Goal: Check status: Check status

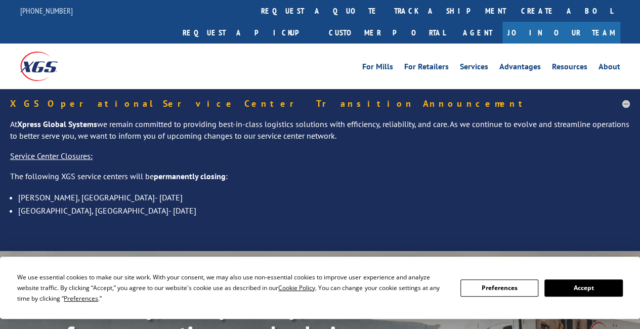
scroll to position [152, 0]
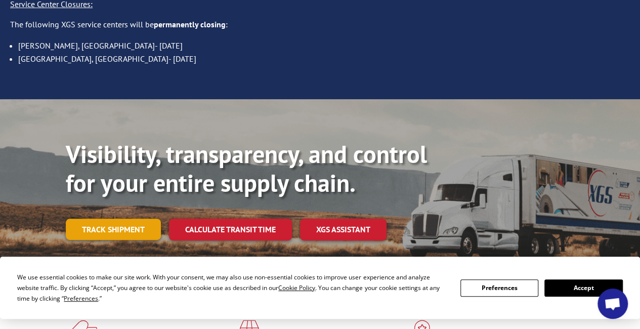
click at [141, 218] on link "Track shipment" at bounding box center [113, 228] width 95 height 21
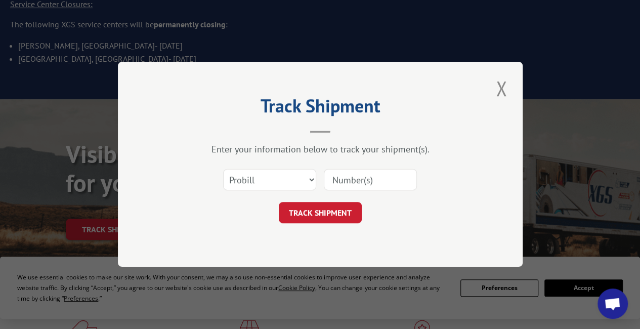
click at [371, 178] on input at bounding box center [370, 179] width 93 height 21
paste input "15963303"
type input "15963303"
click at [327, 217] on button "TRACK SHIPMENT" at bounding box center [320, 212] width 83 height 21
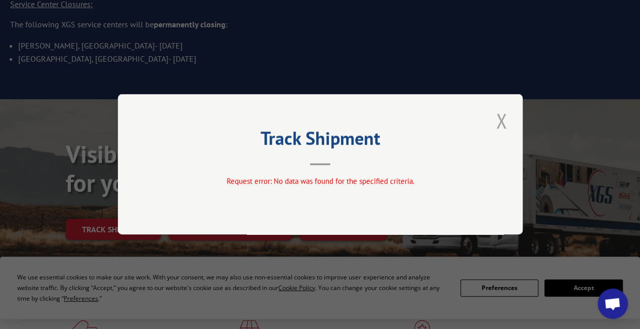
click at [500, 119] on button "Close modal" at bounding box center [500, 121] width 17 height 28
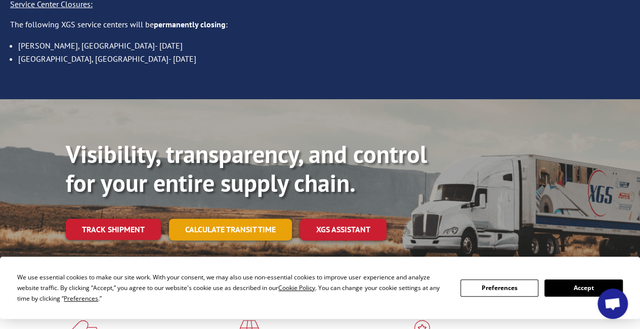
scroll to position [0, 0]
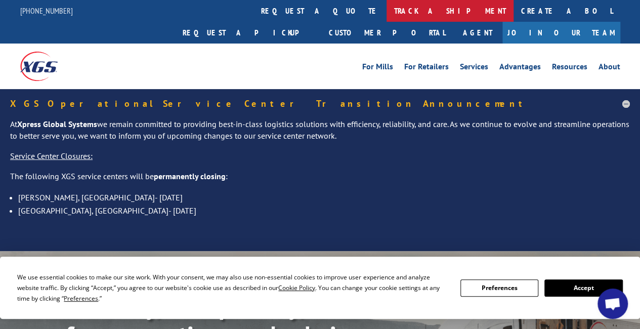
click at [386, 10] on link "track a shipment" at bounding box center [449, 11] width 127 height 22
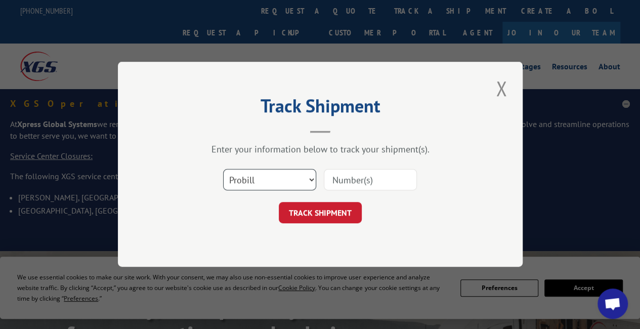
click at [290, 181] on select "Select category... Probill BOL PO" at bounding box center [269, 179] width 93 height 21
select select "bol"
click at [223, 169] on select "Select category... Probill BOL PO" at bounding box center [269, 179] width 93 height 21
click at [368, 174] on input at bounding box center [370, 179] width 93 height 21
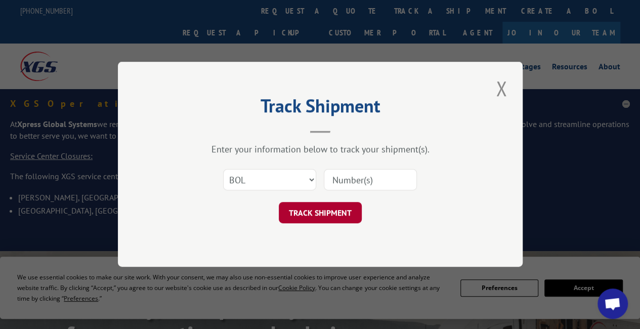
paste input "UPN427347"
type input "UPN427347"
click at [339, 214] on button "TRACK SHIPMENT" at bounding box center [320, 212] width 83 height 21
